Goal: Task Accomplishment & Management: Manage account settings

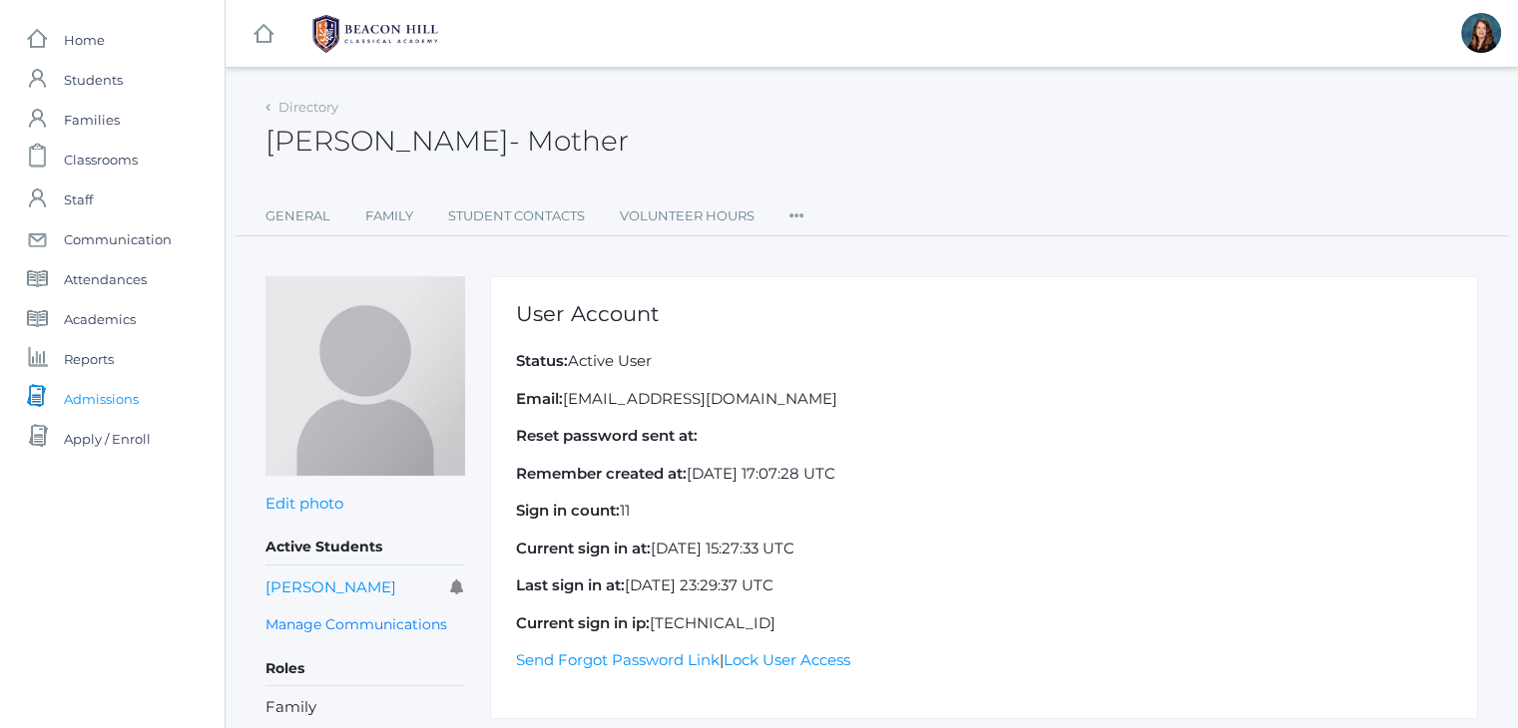
click at [97, 395] on span "Admissions" at bounding box center [101, 399] width 75 height 40
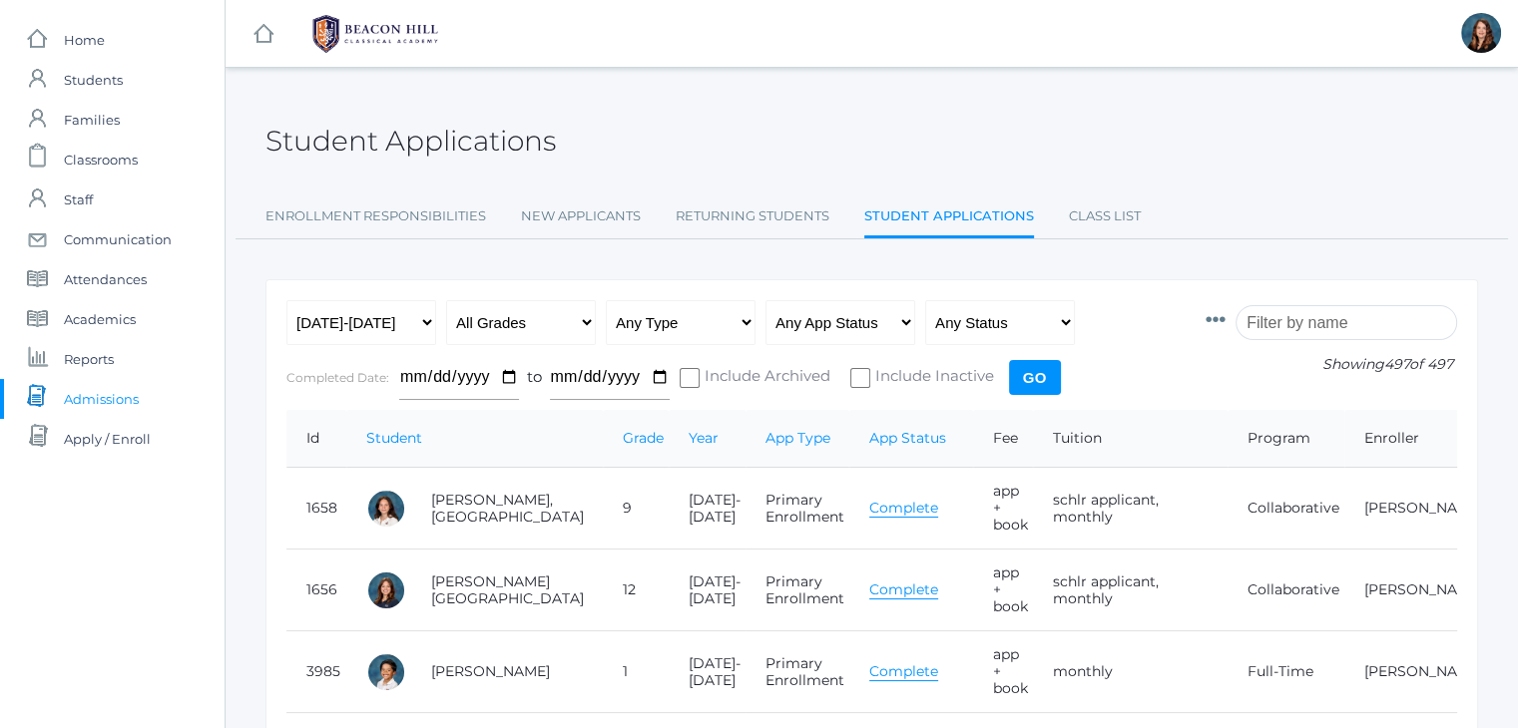
click at [1341, 320] on input "search" at bounding box center [1346, 322] width 222 height 35
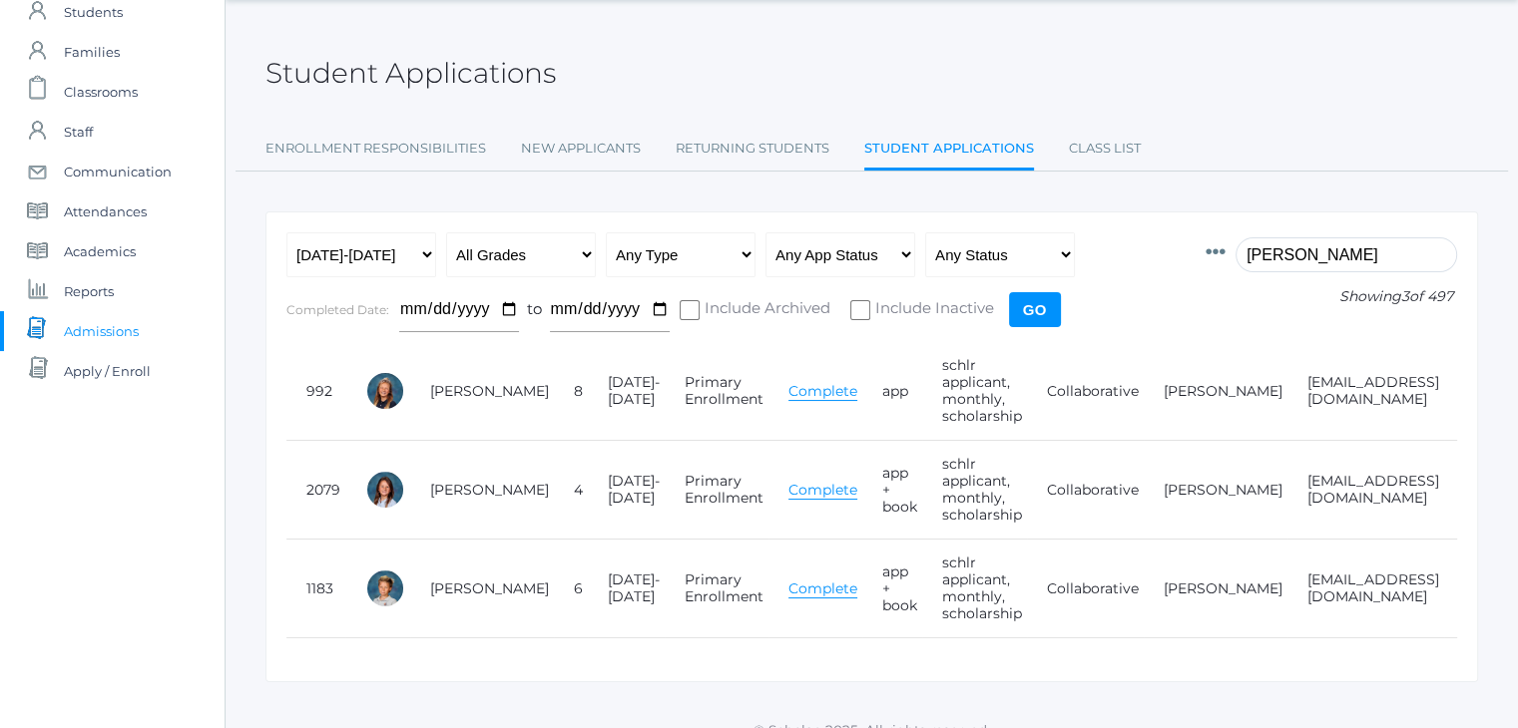
scroll to position [68, 0]
click at [1274, 249] on input "[PERSON_NAME]" at bounding box center [1346, 255] width 222 height 35
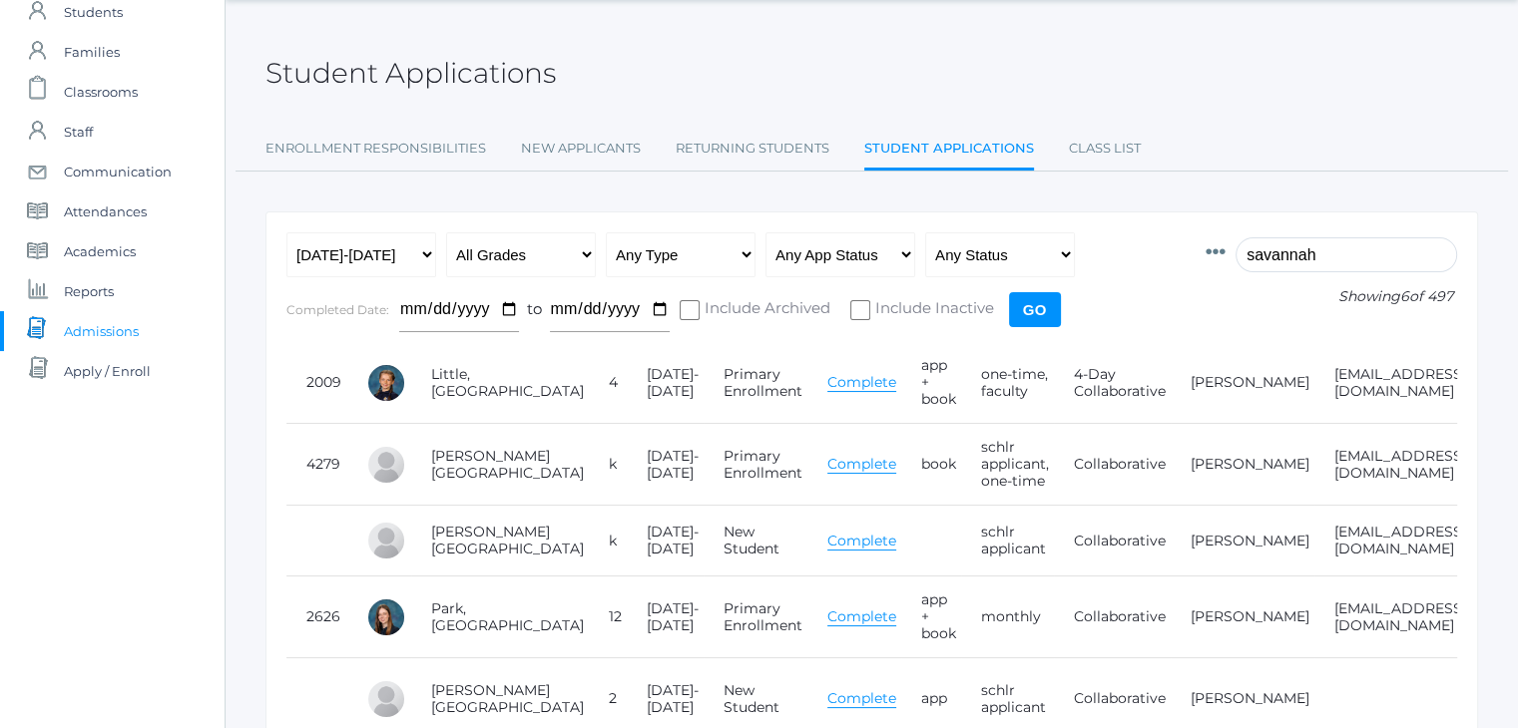
scroll to position [0, 0]
type input "savannah"
click at [1098, 143] on link "Class List" at bounding box center [1105, 149] width 72 height 40
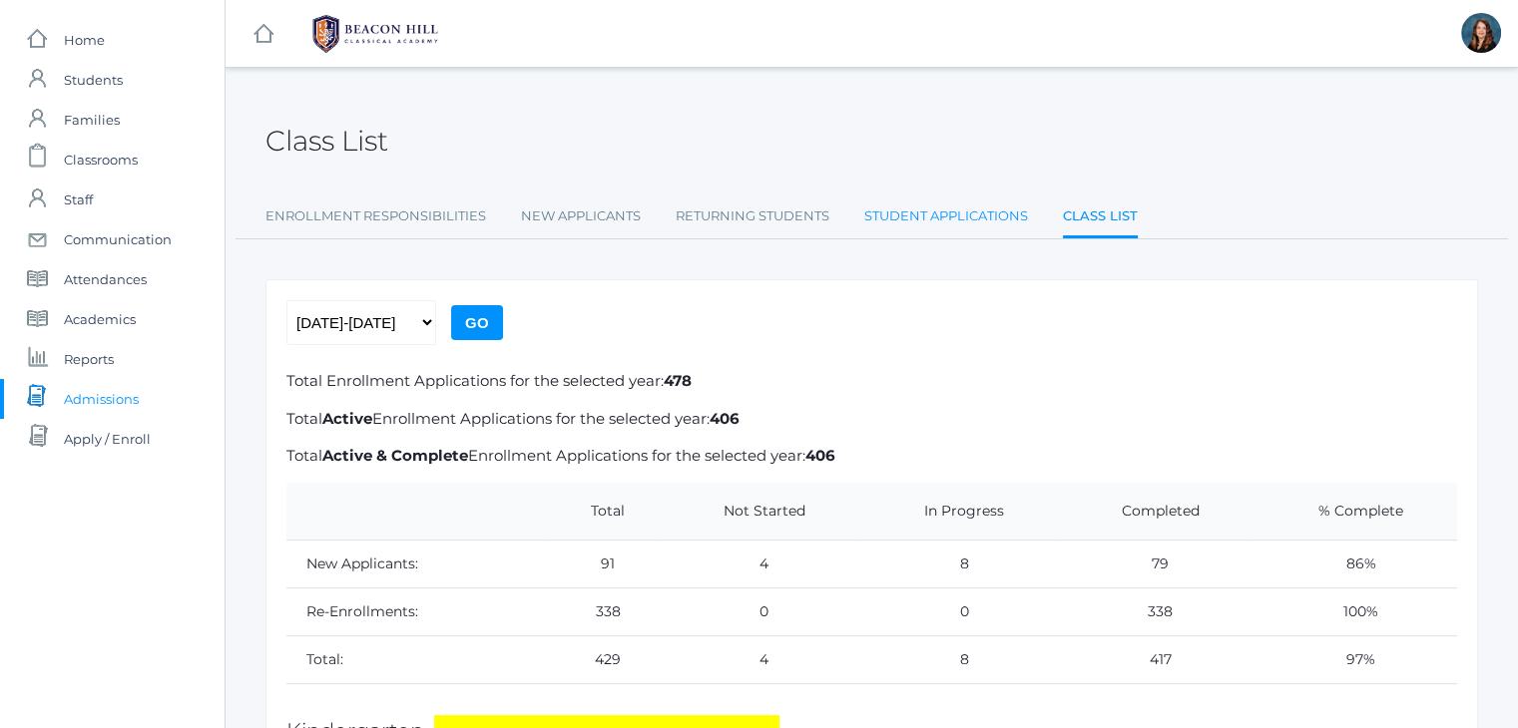
click at [961, 213] on link "Student Applications" at bounding box center [946, 217] width 164 height 40
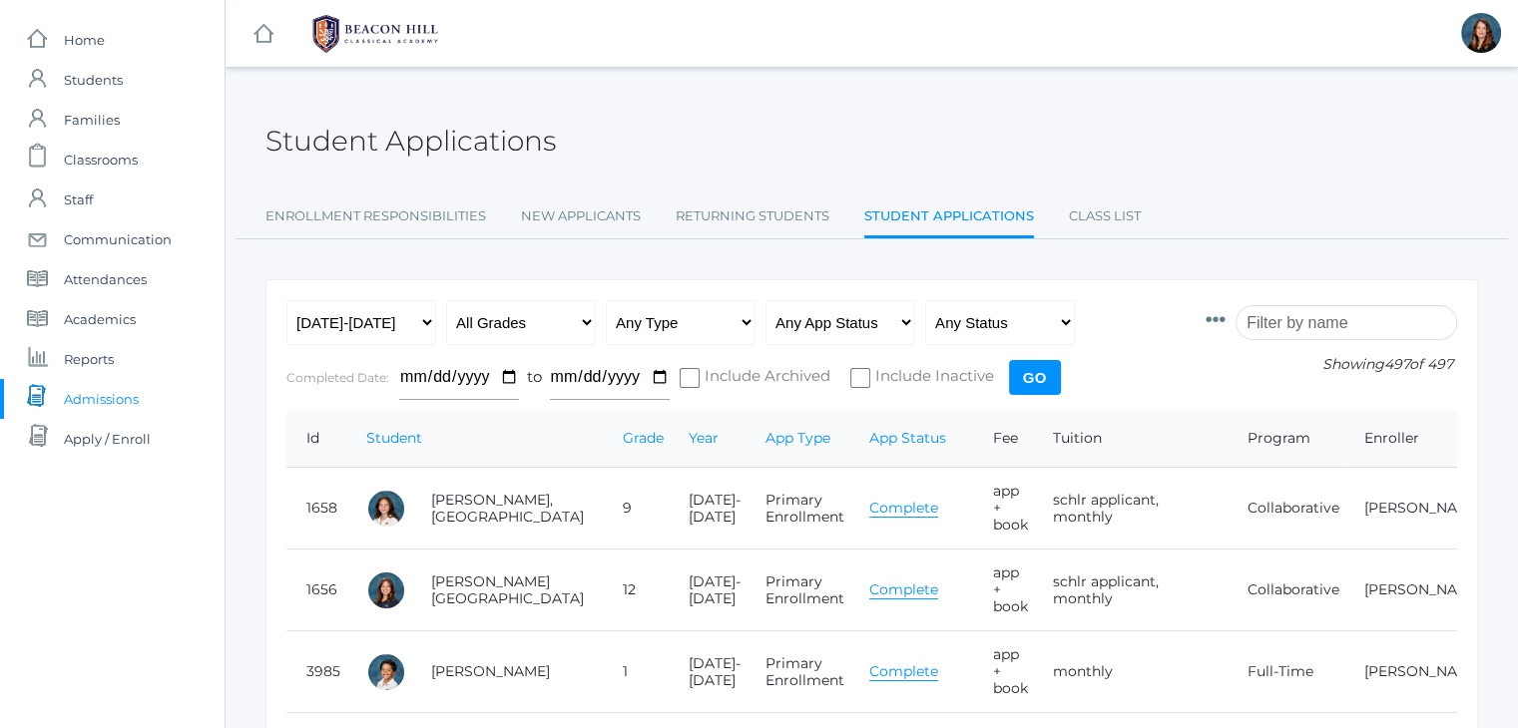
click at [1371, 308] on input "search" at bounding box center [1346, 322] width 222 height 35
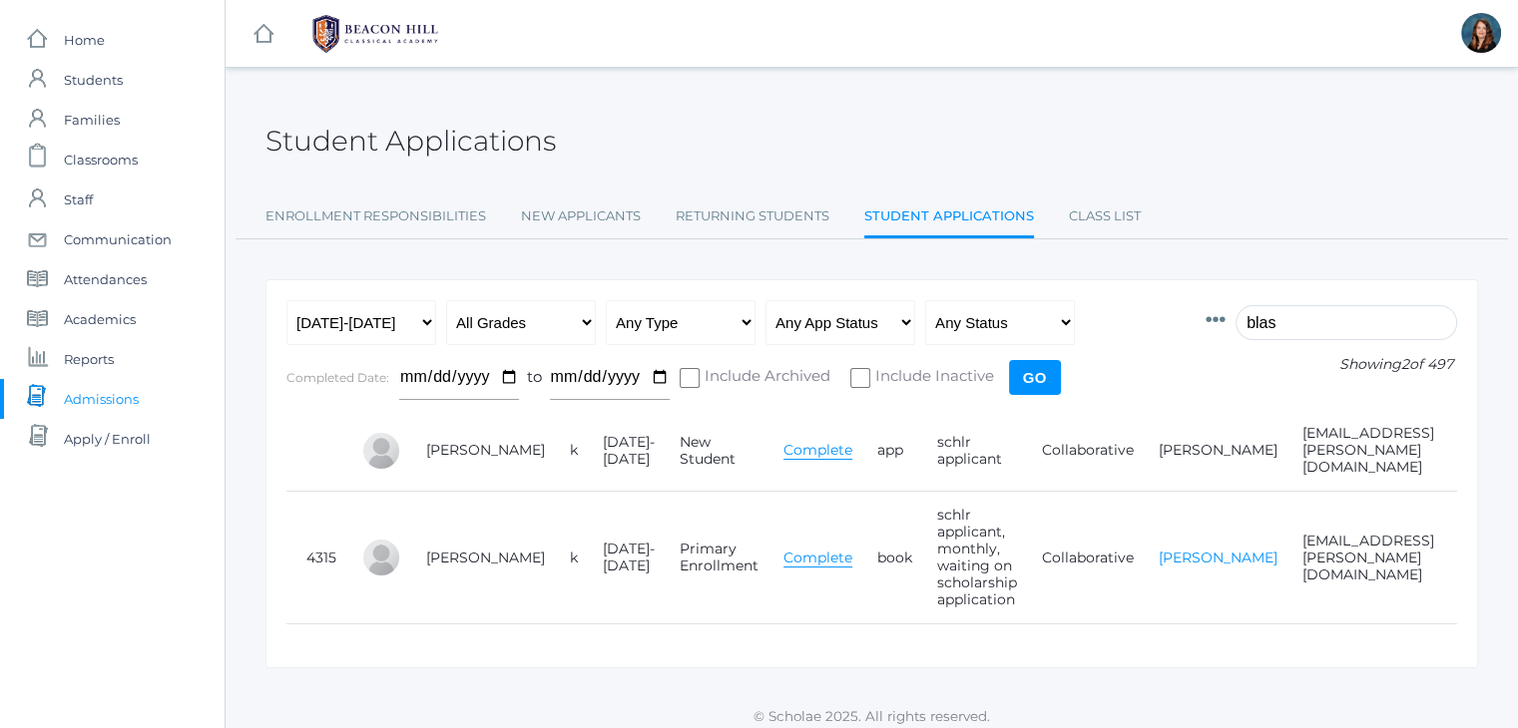
type input "blas"
click at [1159, 549] on link "[PERSON_NAME]" at bounding box center [1218, 558] width 119 height 18
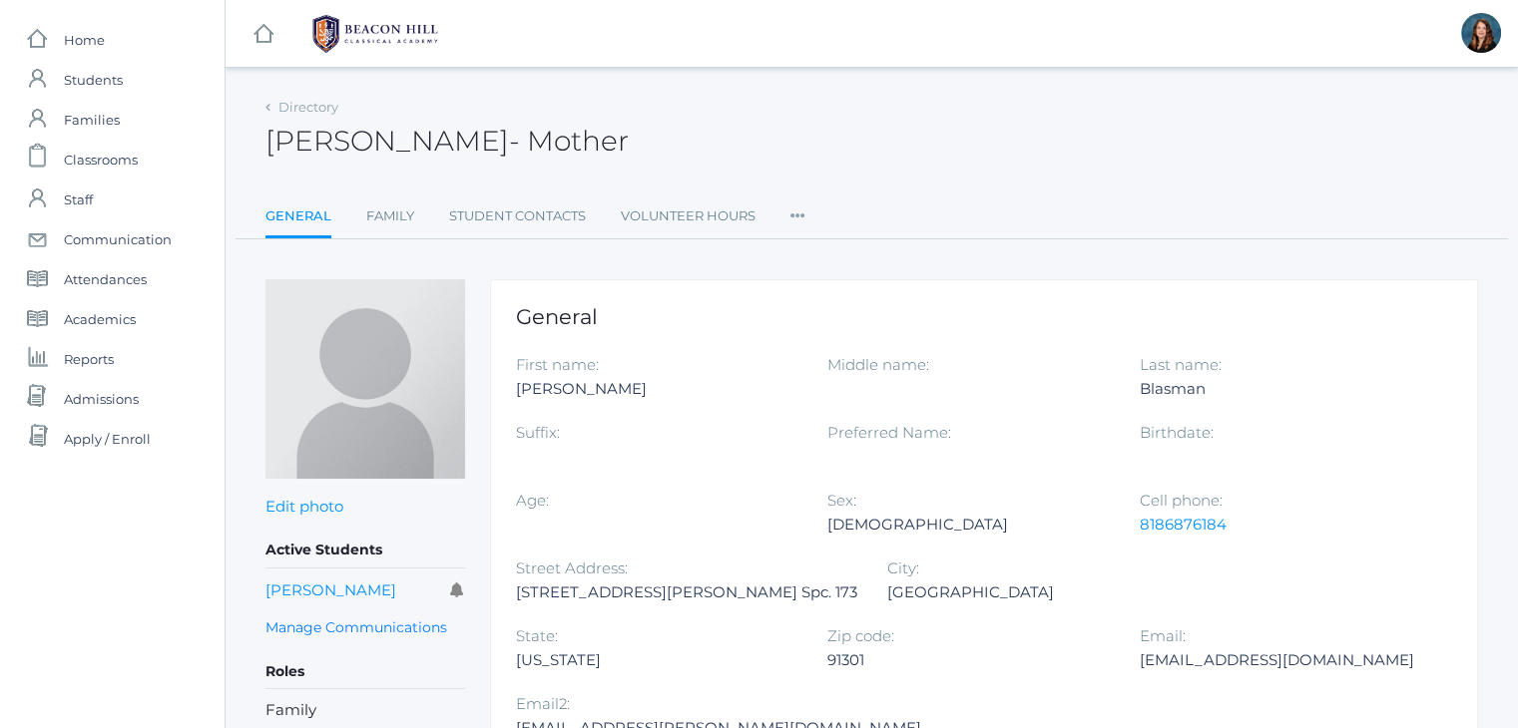
click at [792, 210] on icon at bounding box center [797, 210] width 15 height 27
click at [844, 294] on link "User Access" at bounding box center [870, 297] width 120 height 40
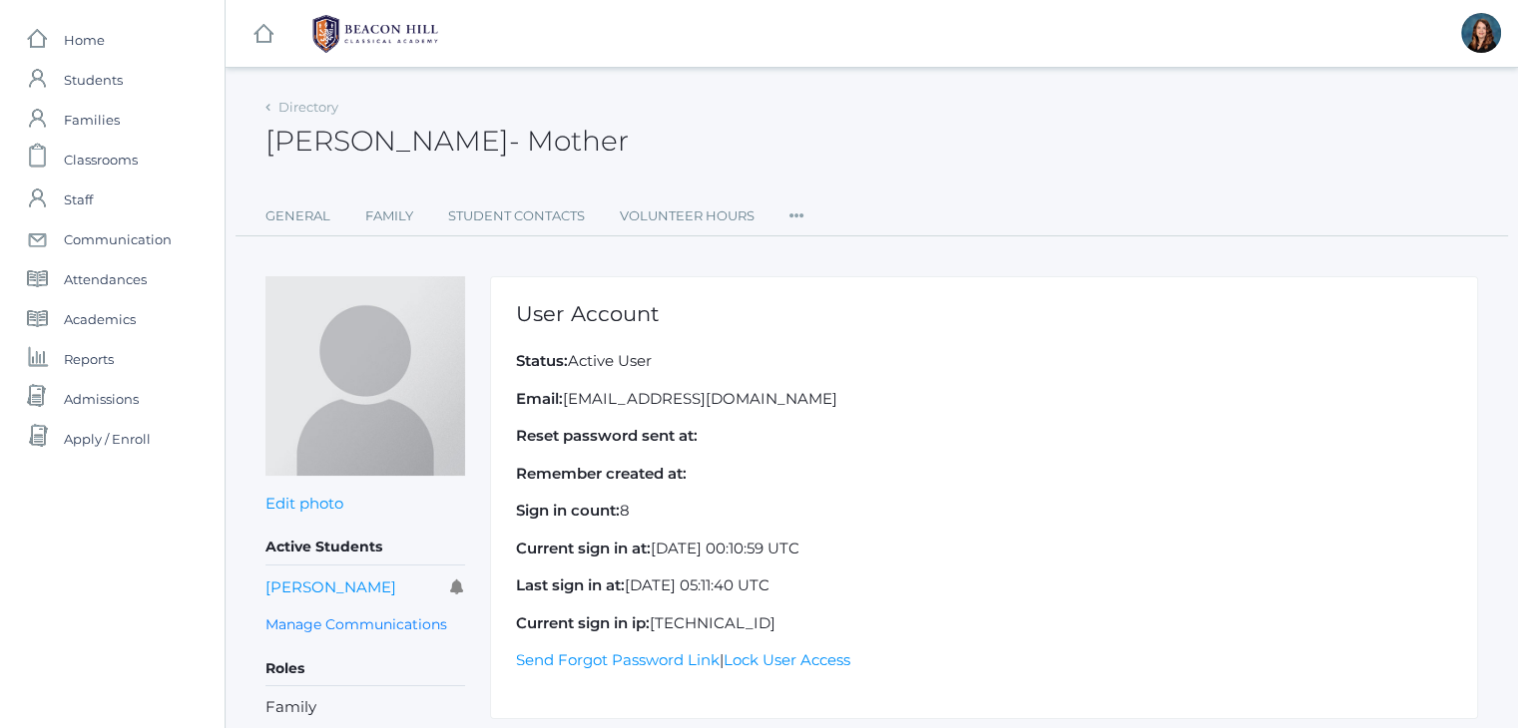
click at [800, 213] on icon at bounding box center [796, 210] width 15 height 27
click at [842, 264] on link "Roles" at bounding box center [869, 258] width 120 height 40
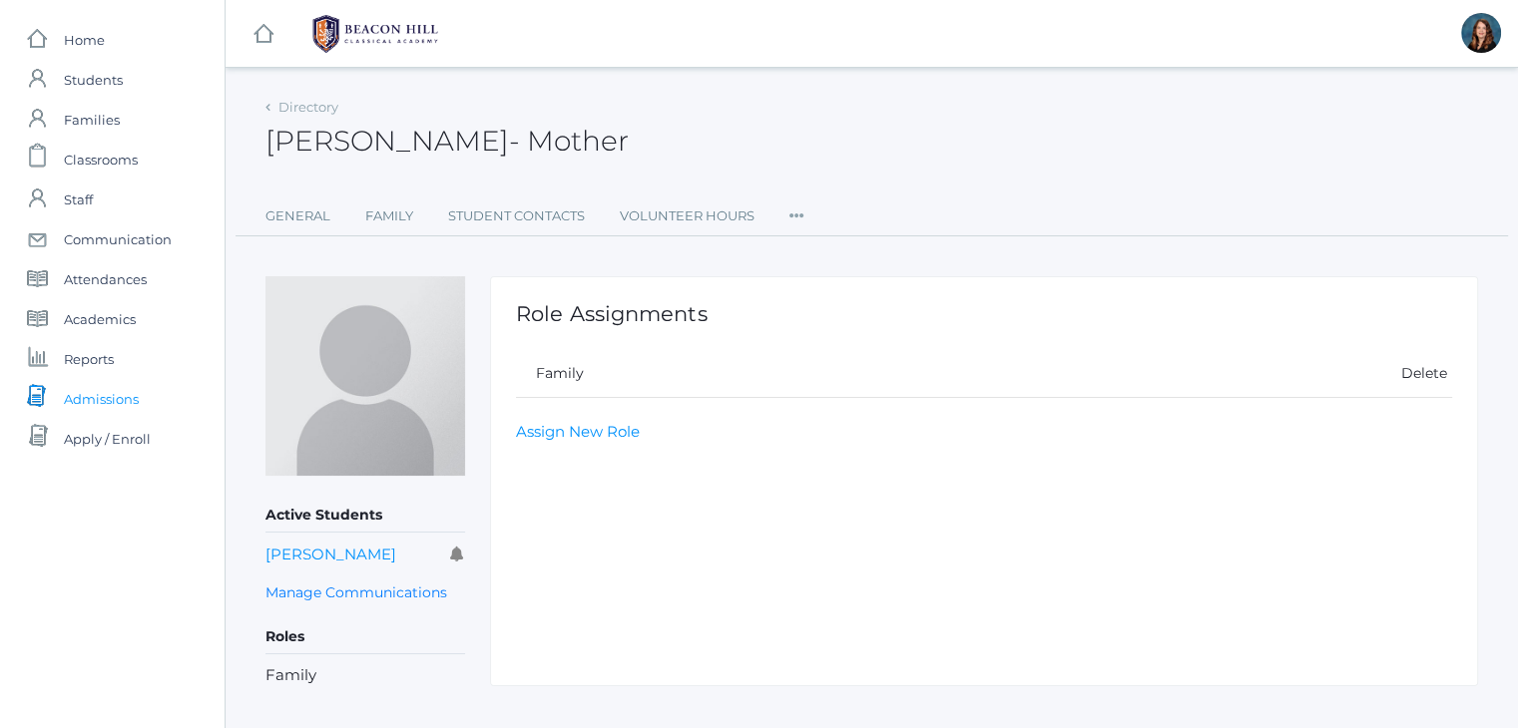
click at [104, 399] on span "Admissions" at bounding box center [101, 399] width 75 height 40
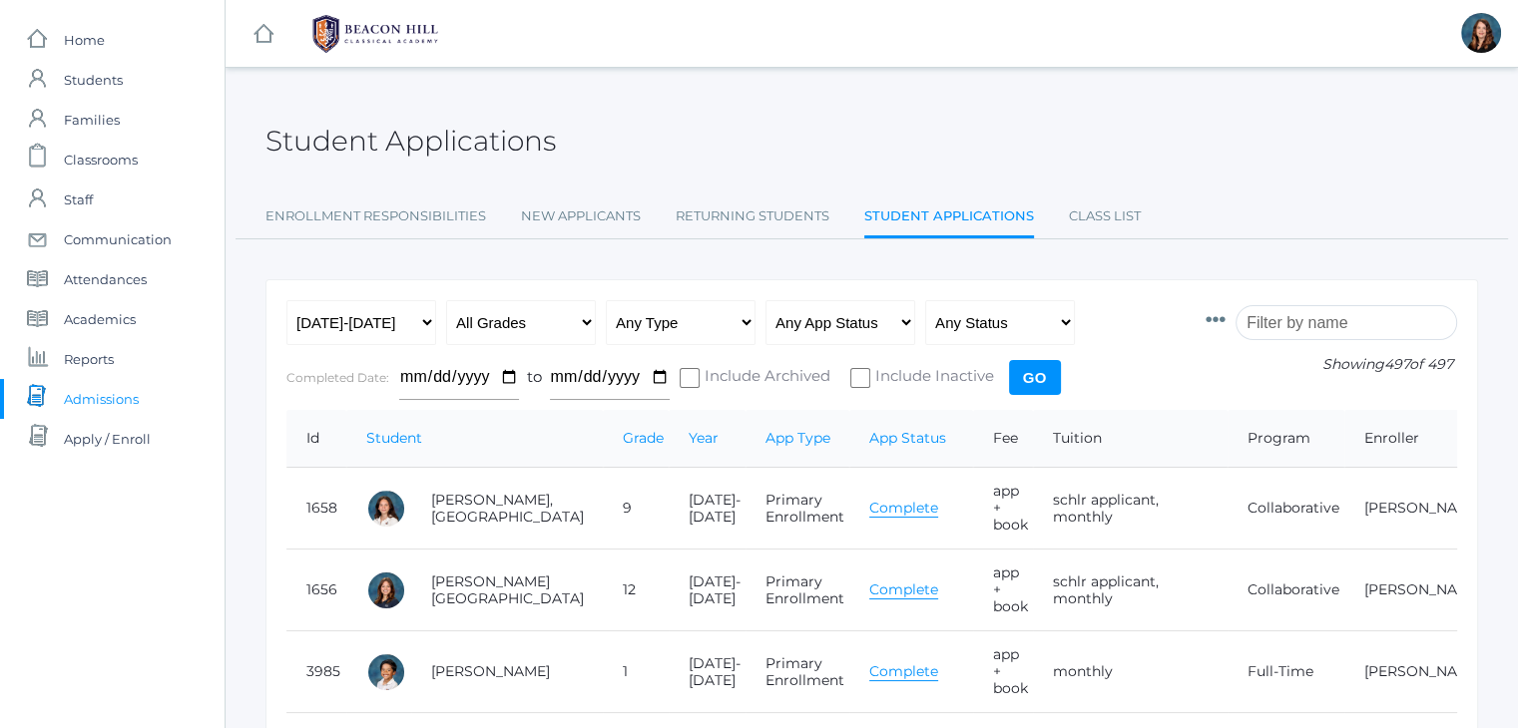
click at [1271, 325] on input "search" at bounding box center [1346, 322] width 222 height 35
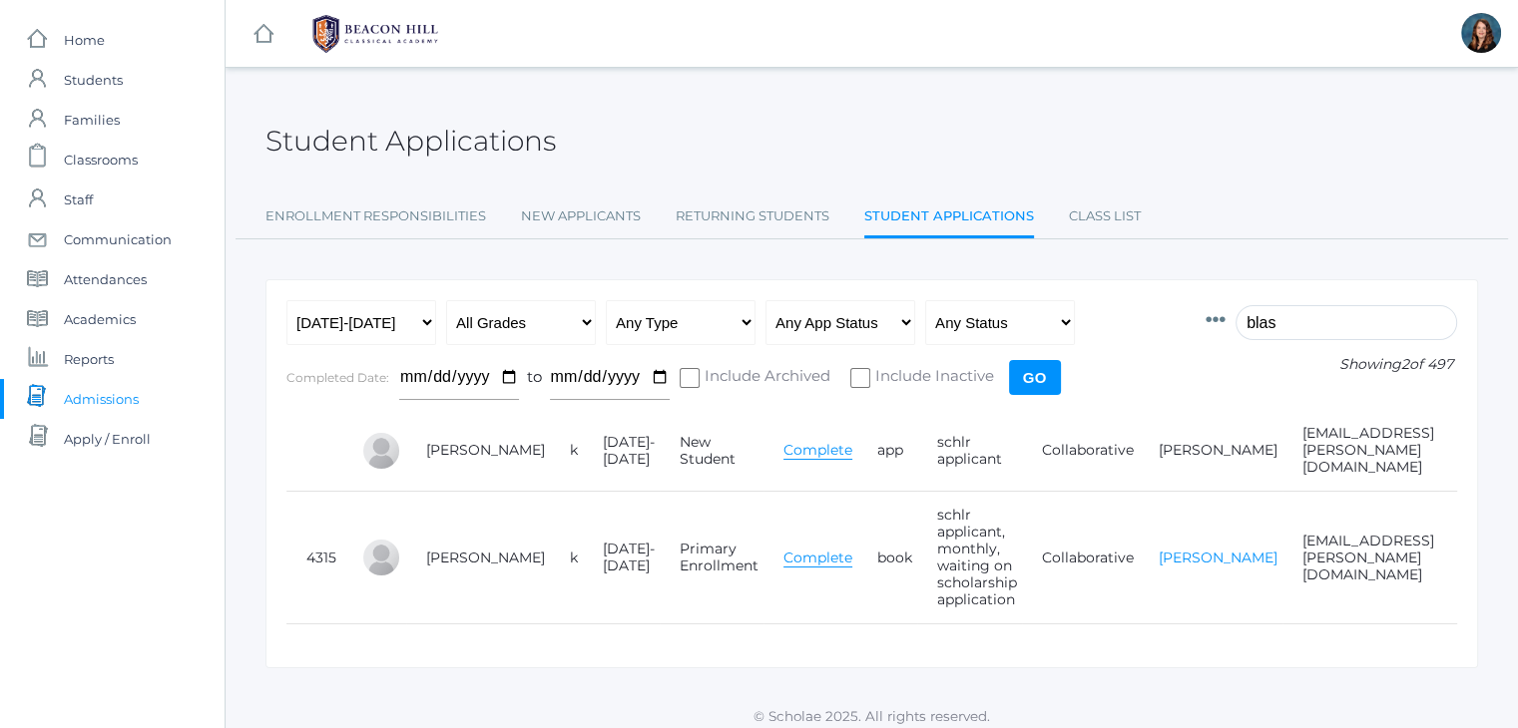
type input "blas"
click at [1159, 556] on link "[PERSON_NAME]" at bounding box center [1218, 558] width 119 height 18
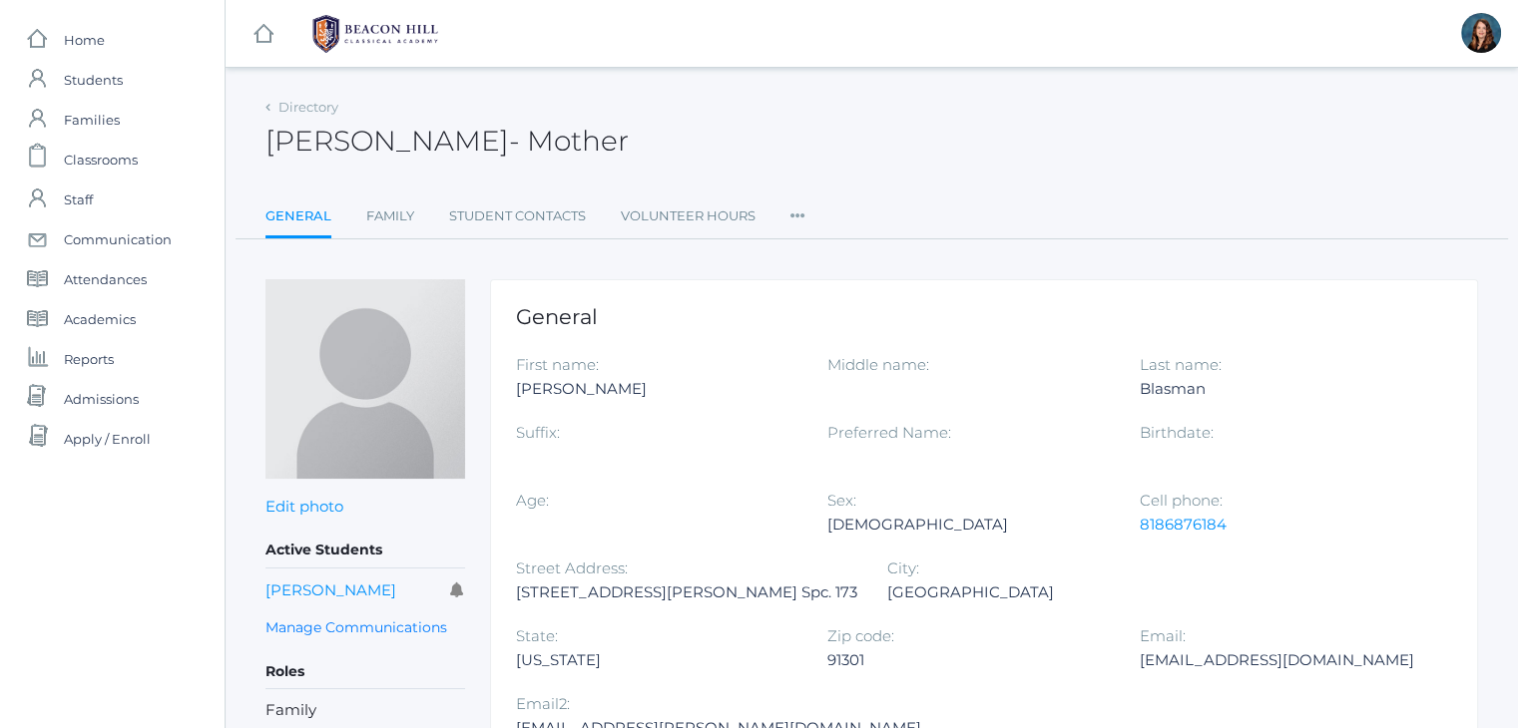
click at [791, 212] on icon at bounding box center [797, 210] width 15 height 27
click at [842, 251] on link "Roles" at bounding box center [870, 258] width 120 height 40
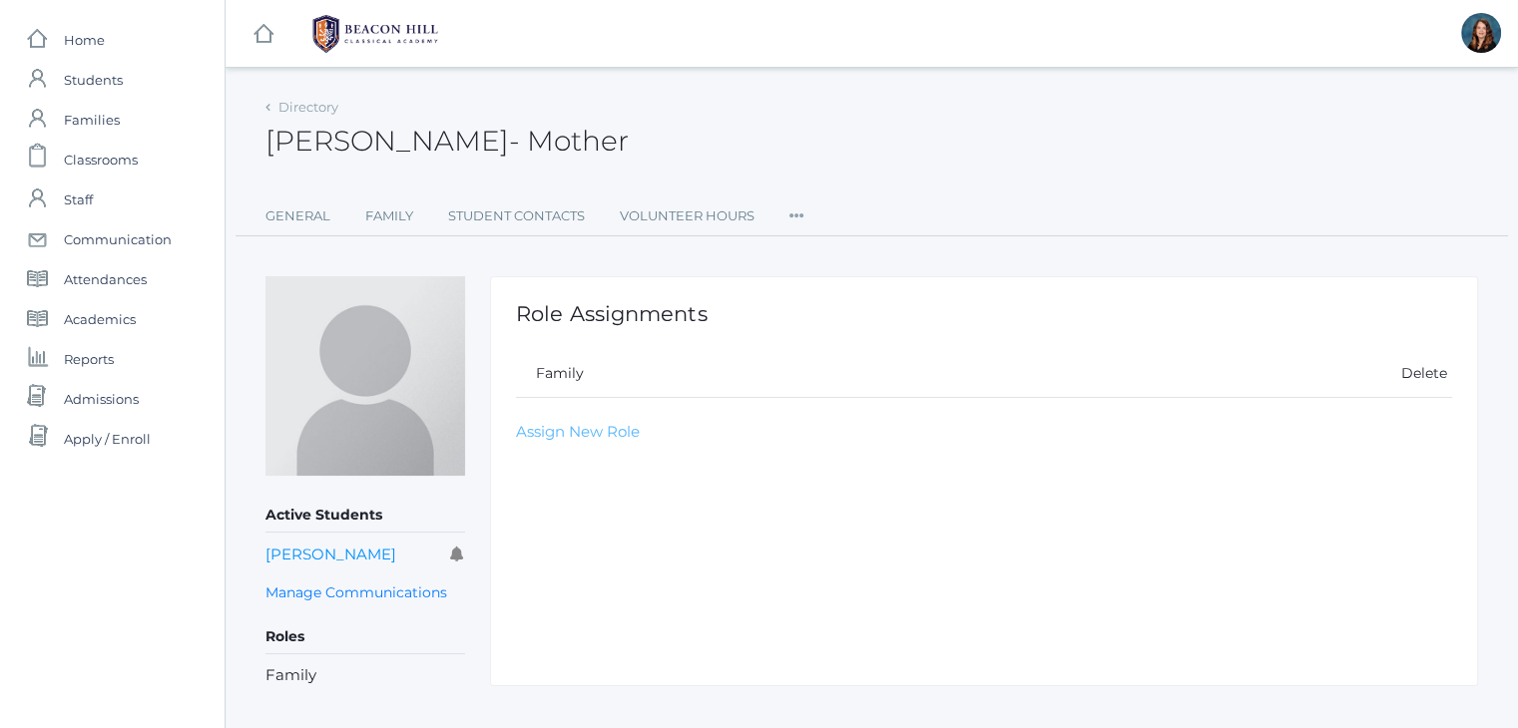
click at [580, 424] on link "Assign New Role" at bounding box center [578, 431] width 124 height 19
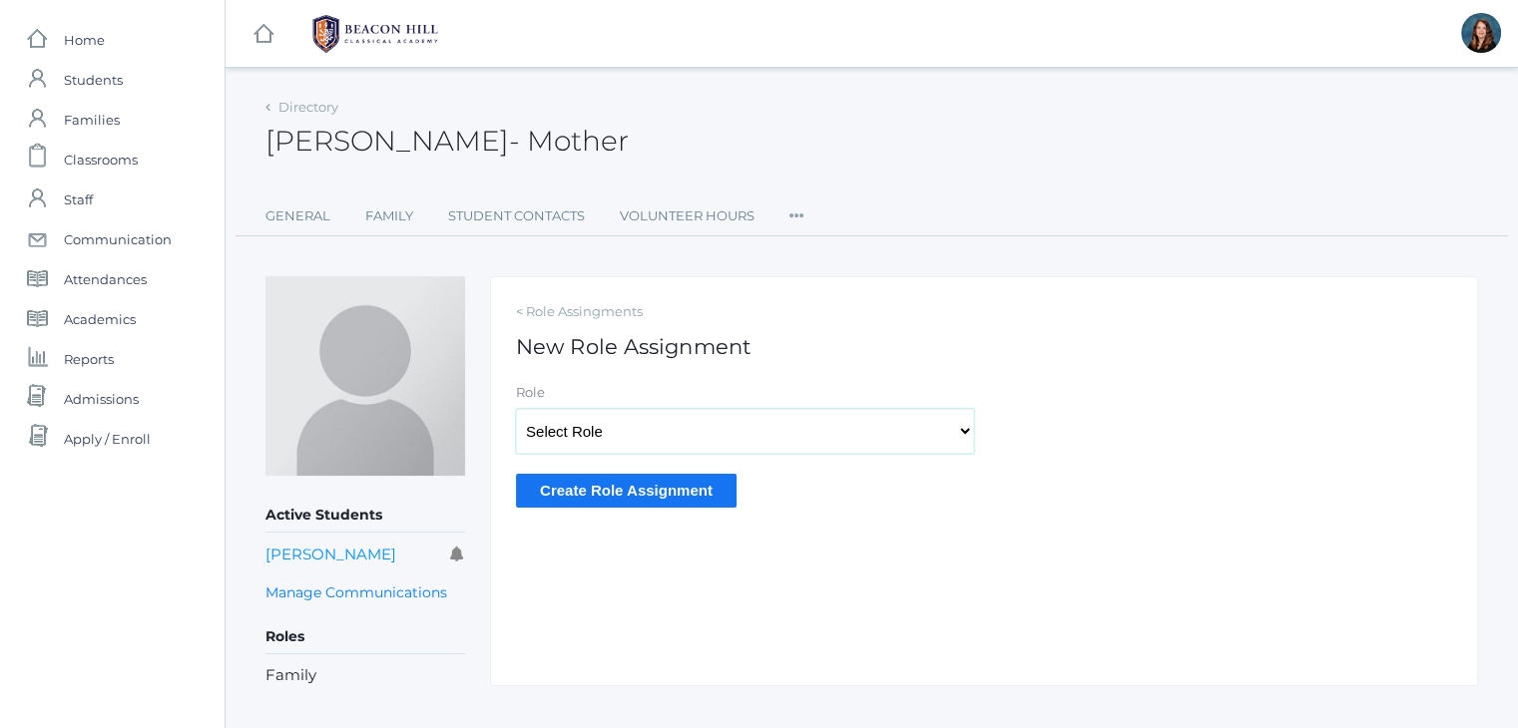
click at [596, 426] on select "Select Role Staff Family Student Other" at bounding box center [745, 431] width 458 height 45
click at [841, 336] on h1 "New Role Assignment" at bounding box center [984, 346] width 936 height 23
click at [95, 411] on span "Admissions" at bounding box center [101, 399] width 75 height 40
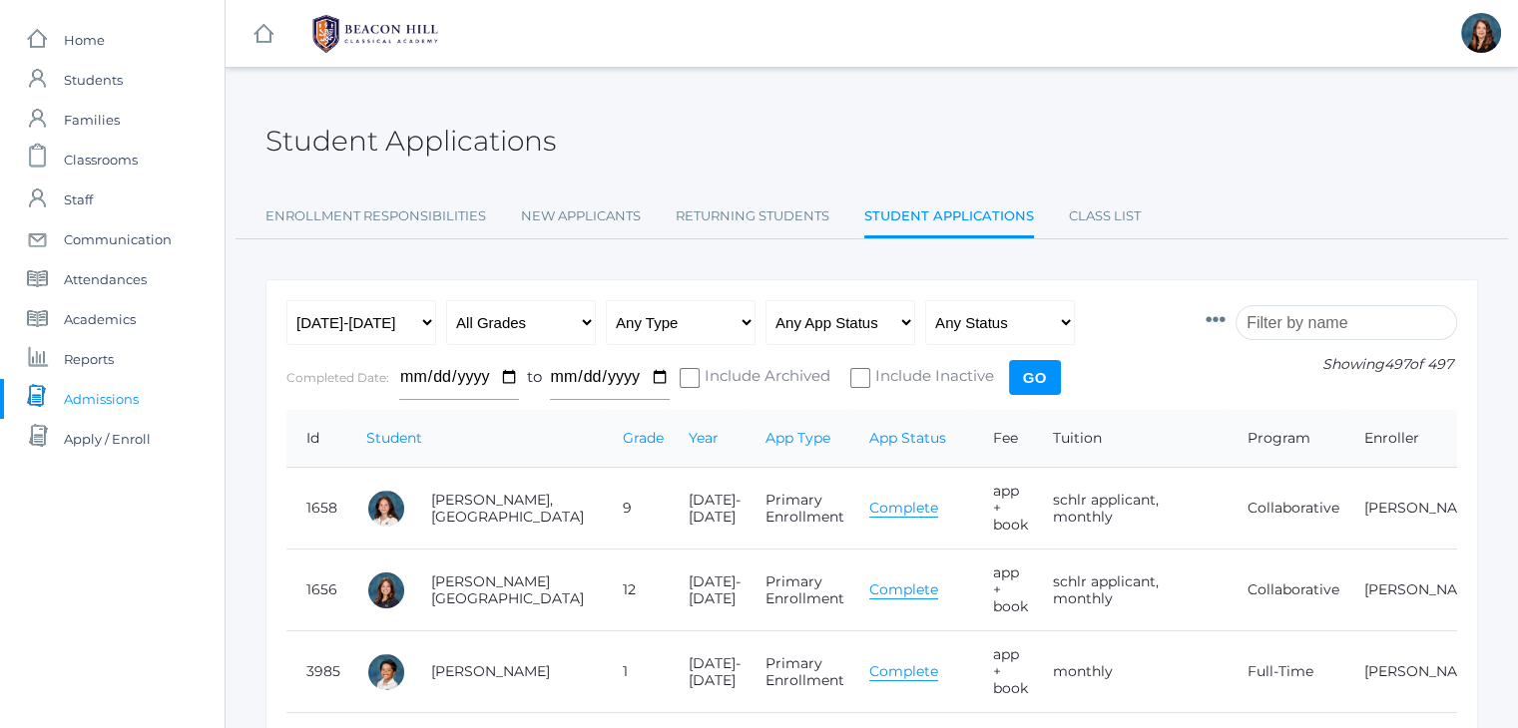
click at [1225, 322] on icon at bounding box center [1216, 320] width 20 height 20
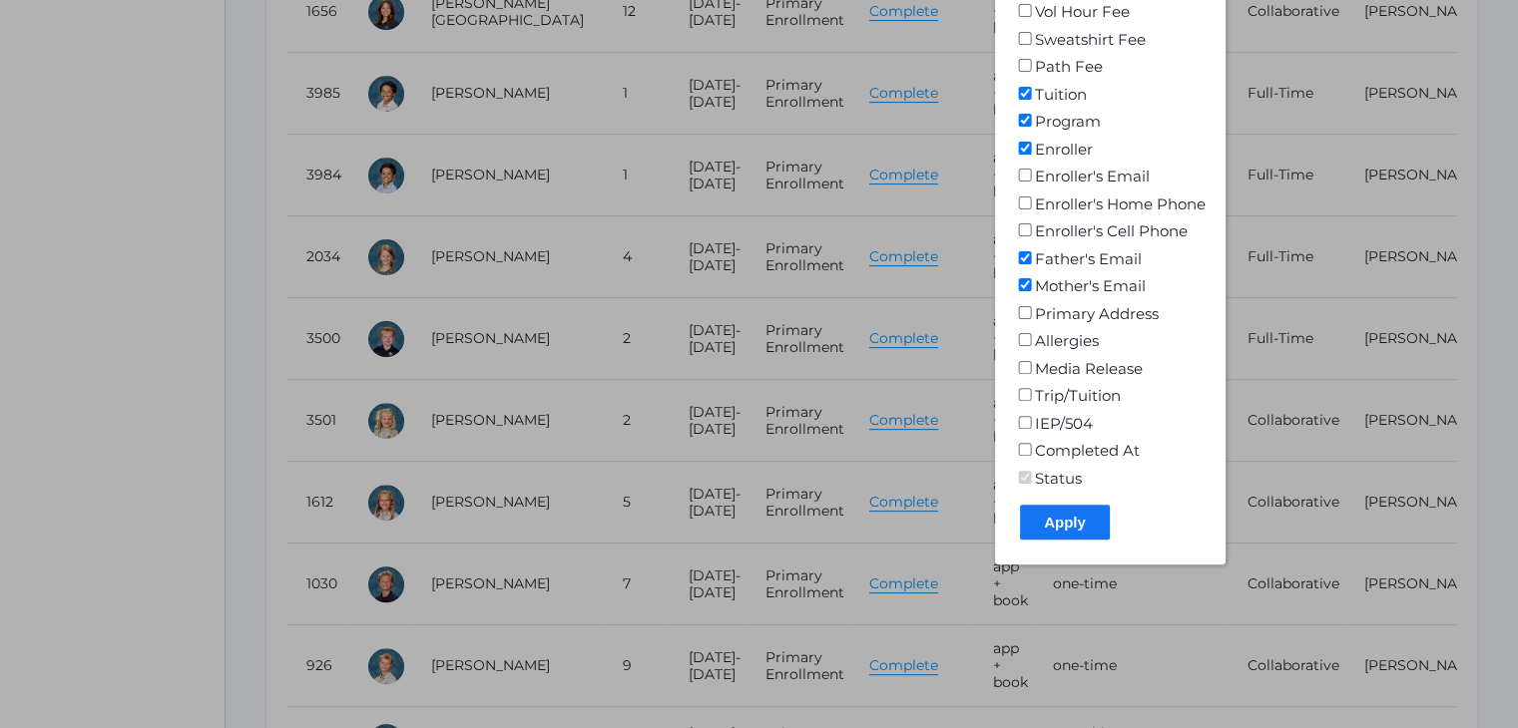
scroll to position [579, 0]
click at [1086, 521] on input "Apply" at bounding box center [1065, 522] width 90 height 35
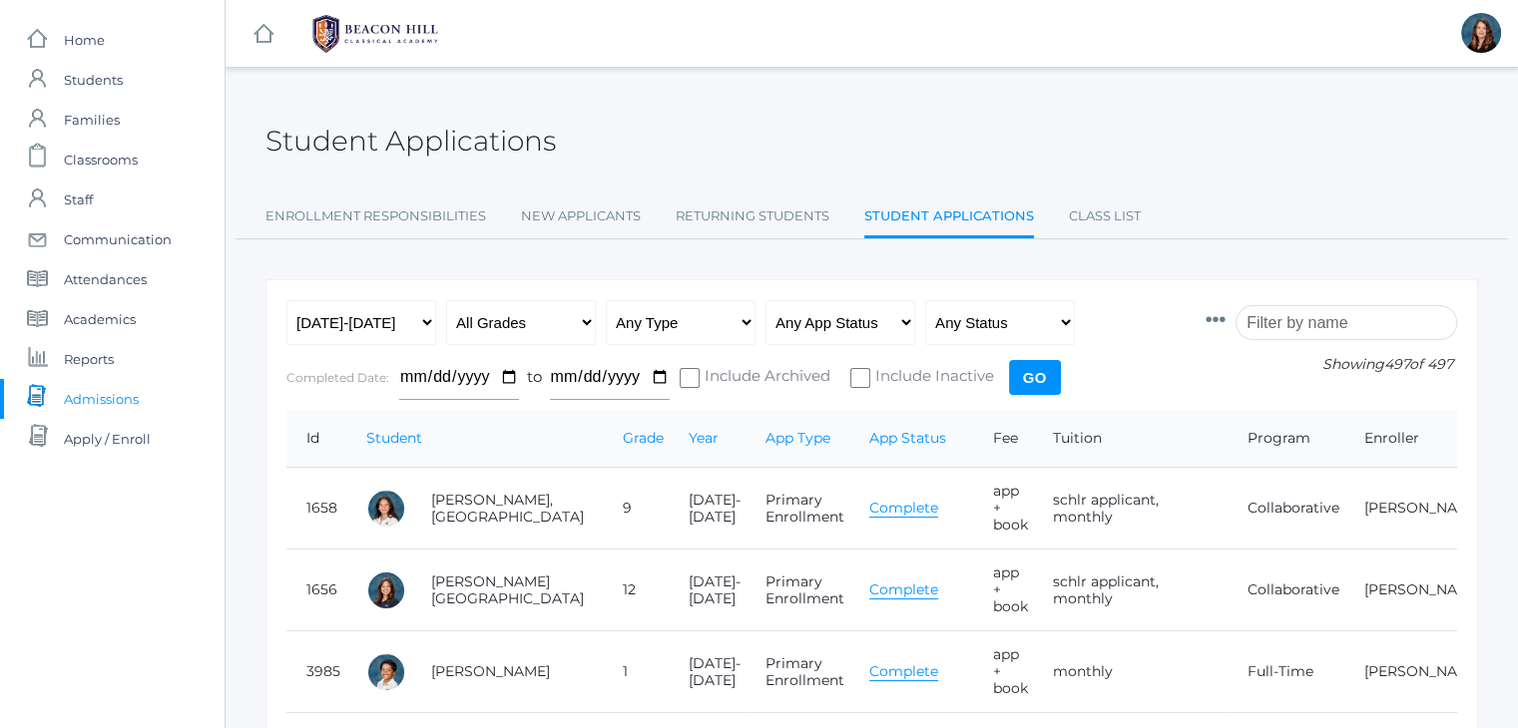
click at [1298, 315] on input "search" at bounding box center [1346, 322] width 222 height 35
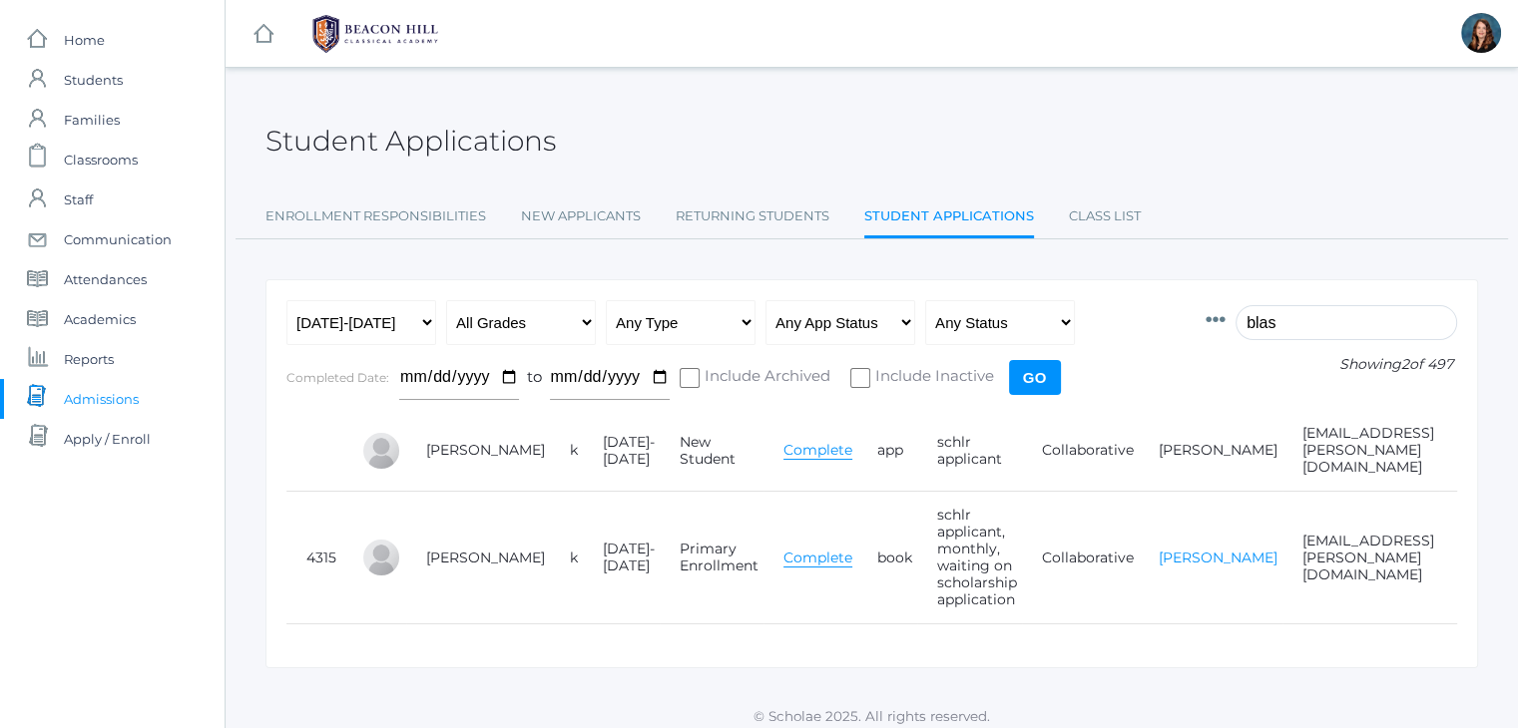
type input "blas"
click at [1159, 551] on link "[PERSON_NAME]" at bounding box center [1218, 558] width 119 height 18
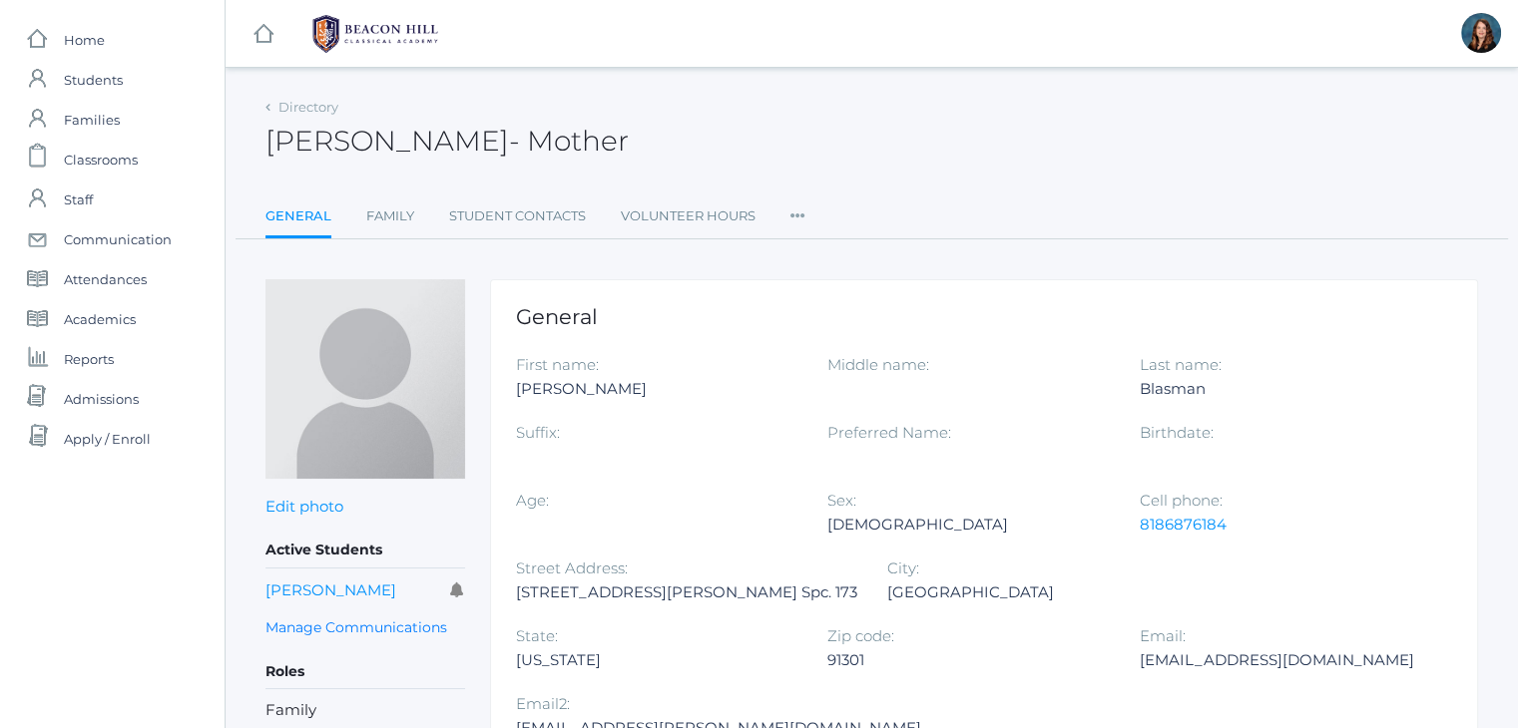
click at [792, 225] on li "Roles User Access Permissions Communication" at bounding box center [797, 218] width 15 height 43
click at [852, 326] on link "Permissions" at bounding box center [870, 336] width 120 height 40
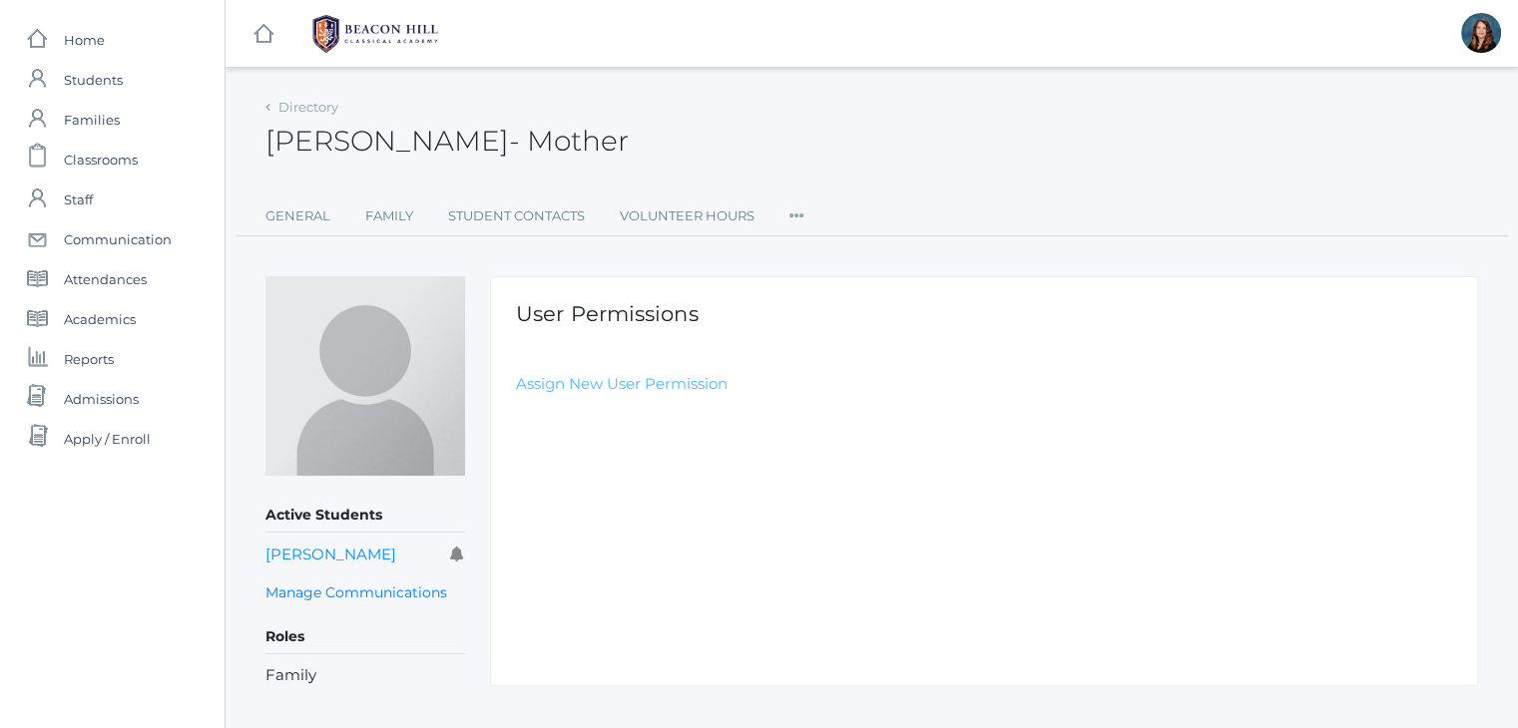
click at [671, 377] on link "Assign New User Permission" at bounding box center [622, 383] width 212 height 19
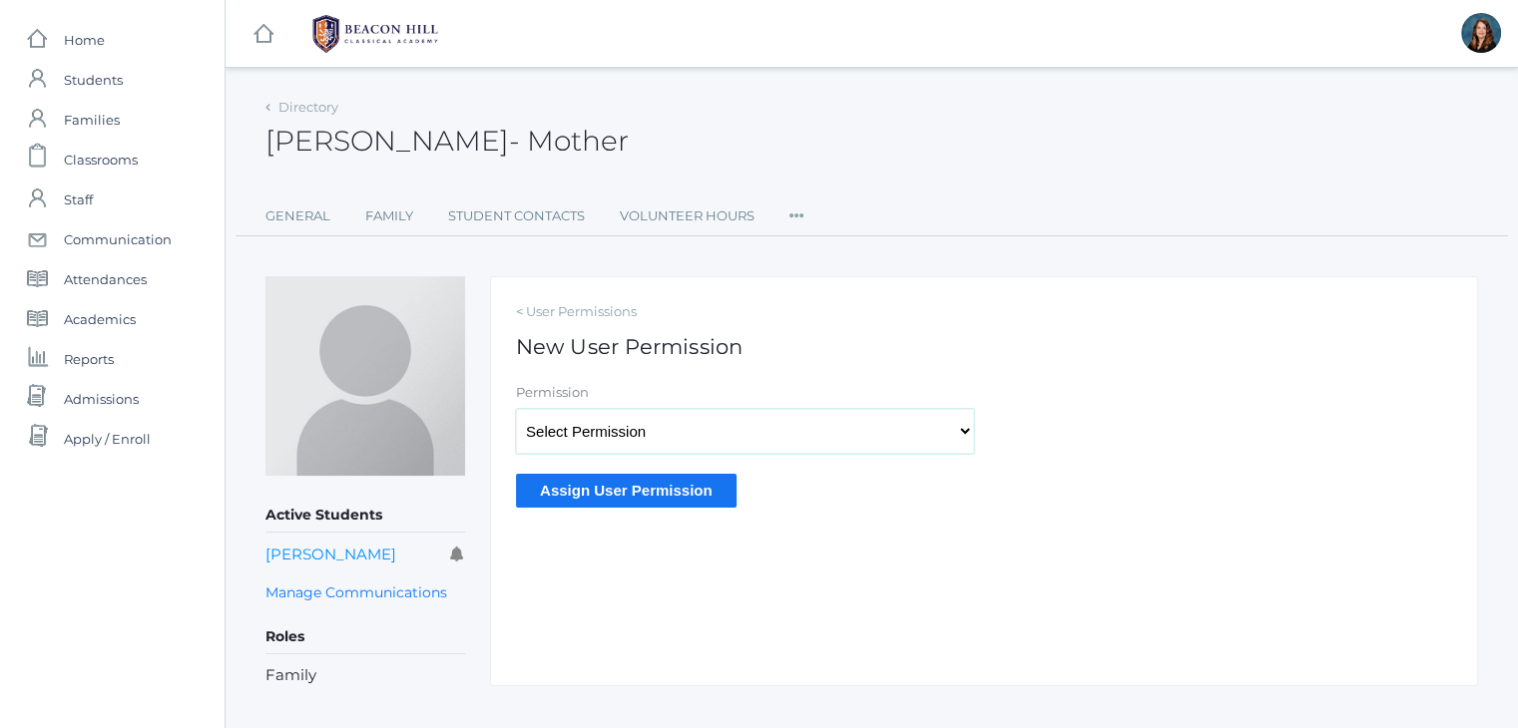
click at [689, 428] on select "Select Permission Accounting Admin Academic Admin Transcript Admin Admissions A…" at bounding box center [745, 431] width 458 height 45
select select "9"
click at [516, 409] on select "Select Permission Accounting Admin Academic Admin Transcript Admin Admissions A…" at bounding box center [745, 431] width 458 height 45
click at [641, 495] on input "Assign User Permission" at bounding box center [626, 490] width 221 height 33
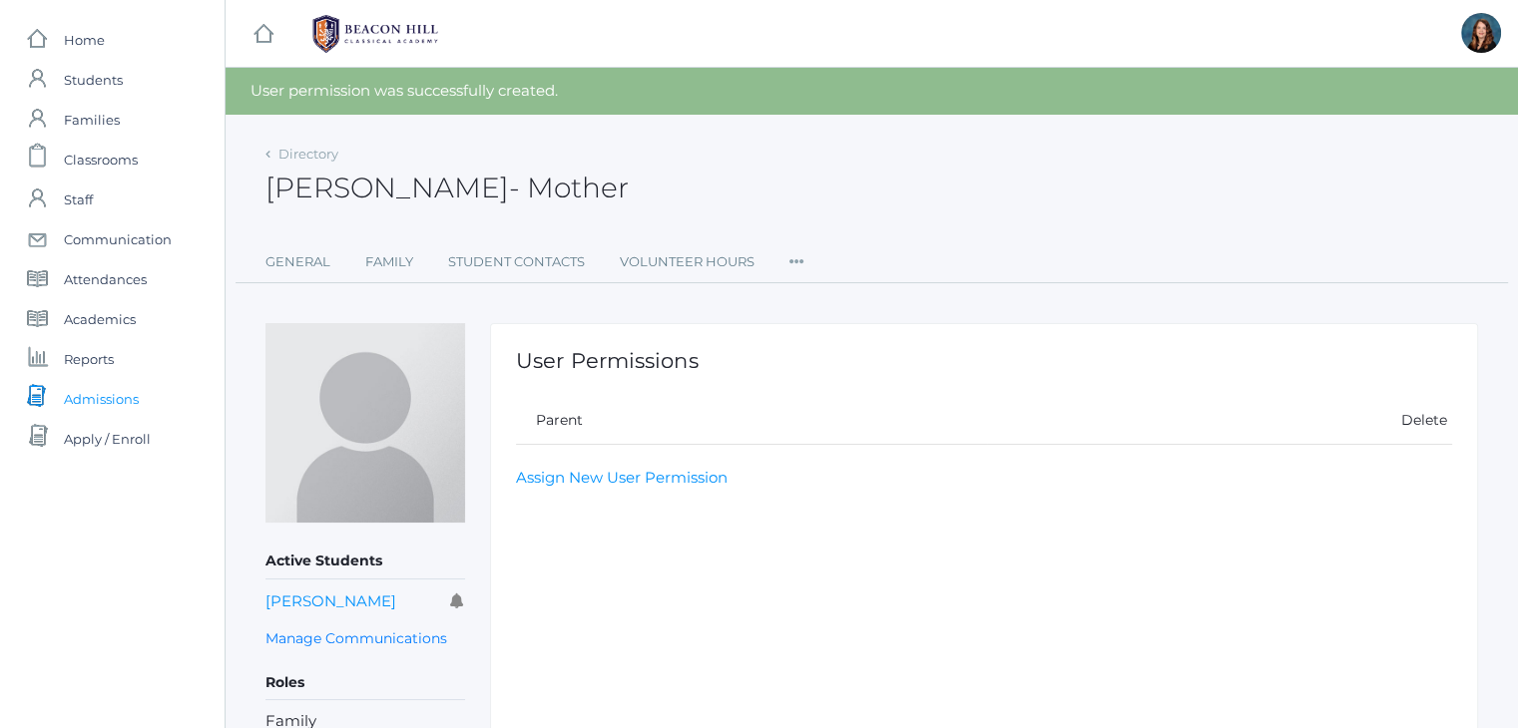
click at [84, 396] on span "Admissions" at bounding box center [101, 399] width 75 height 40
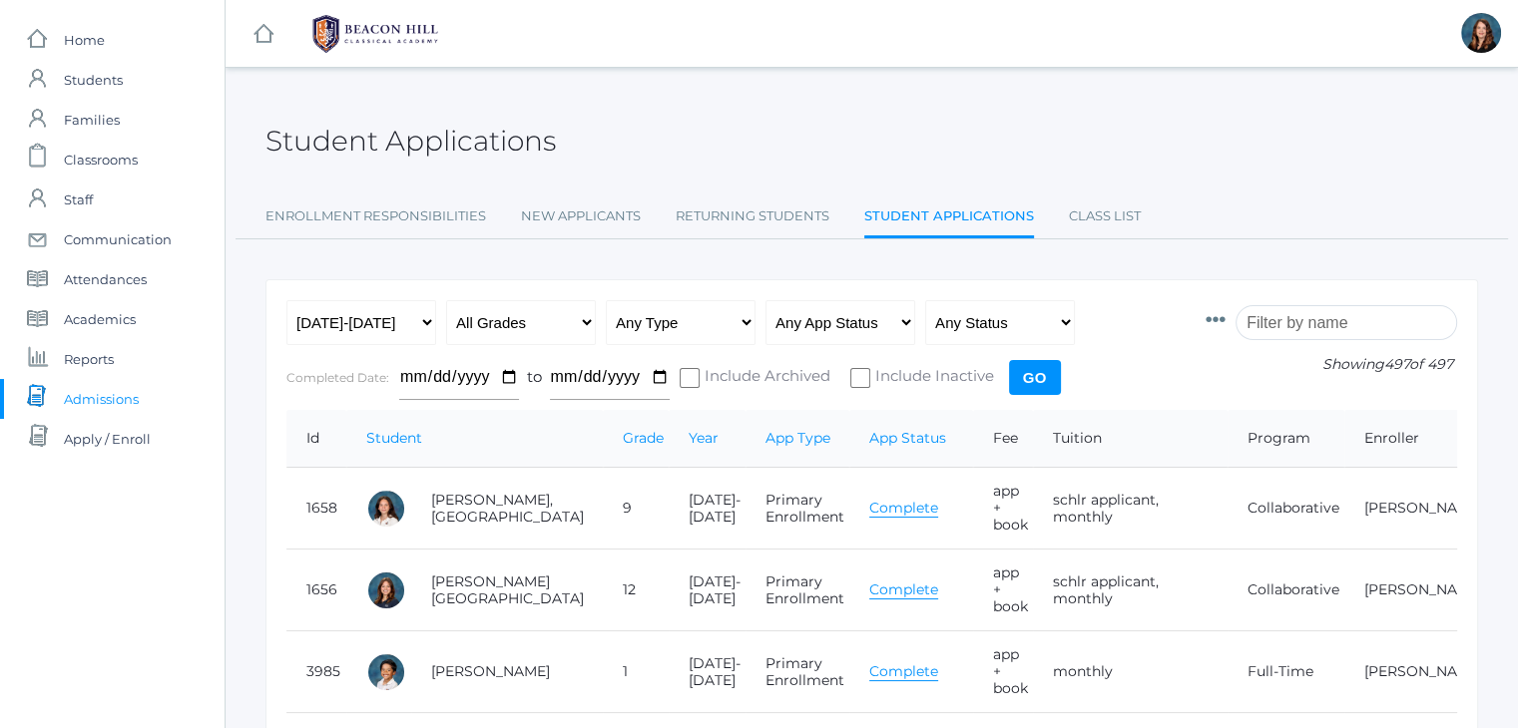
click at [1349, 321] on input "search" at bounding box center [1346, 322] width 222 height 35
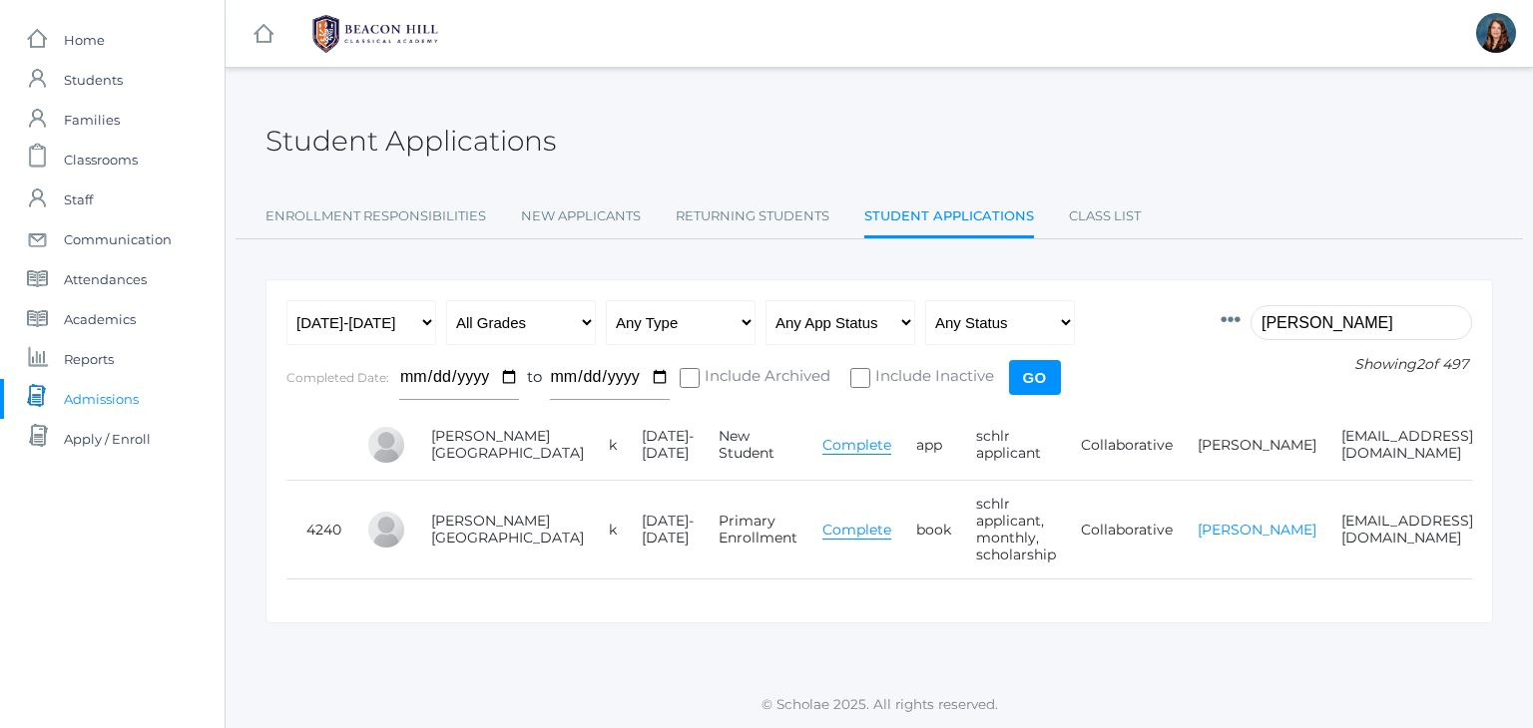
type input "bair"
click at [1198, 521] on link "[PERSON_NAME]" at bounding box center [1257, 530] width 119 height 18
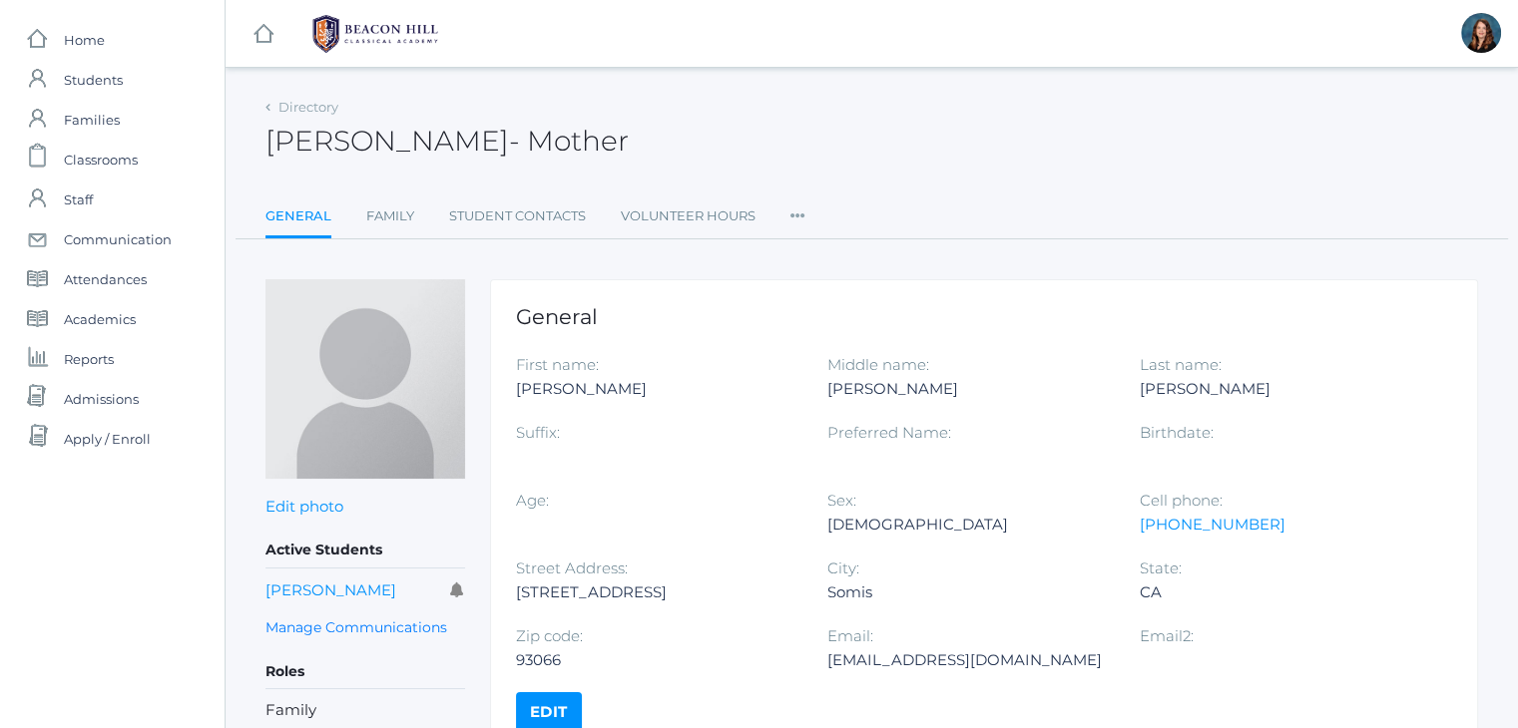
click at [802, 217] on icon at bounding box center [797, 210] width 15 height 27
click at [848, 336] on link "Permissions" at bounding box center [870, 336] width 120 height 40
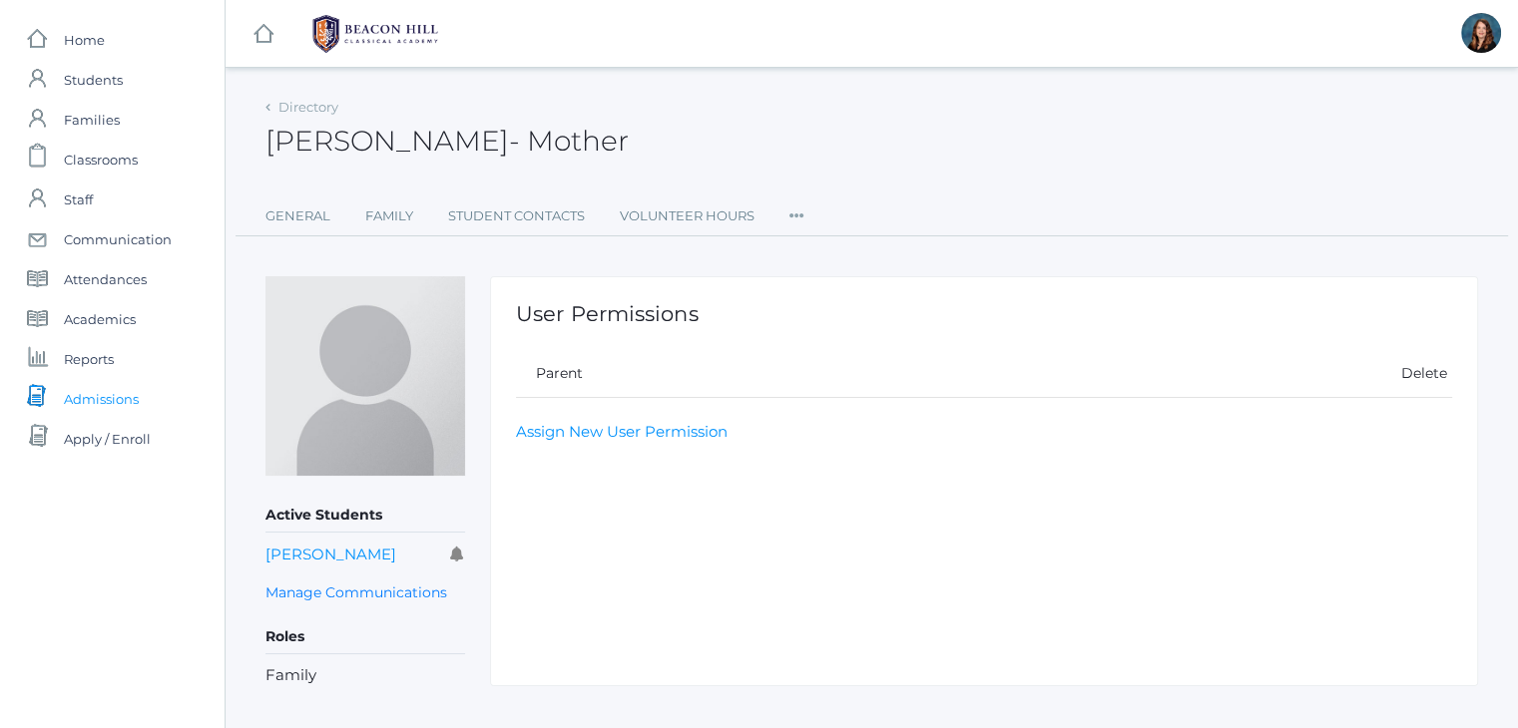
click at [139, 398] on link "icons/documents/document-stack Created with Sketch. Admissions" at bounding box center [112, 399] width 225 height 40
